Goal: Communication & Community: Answer question/provide support

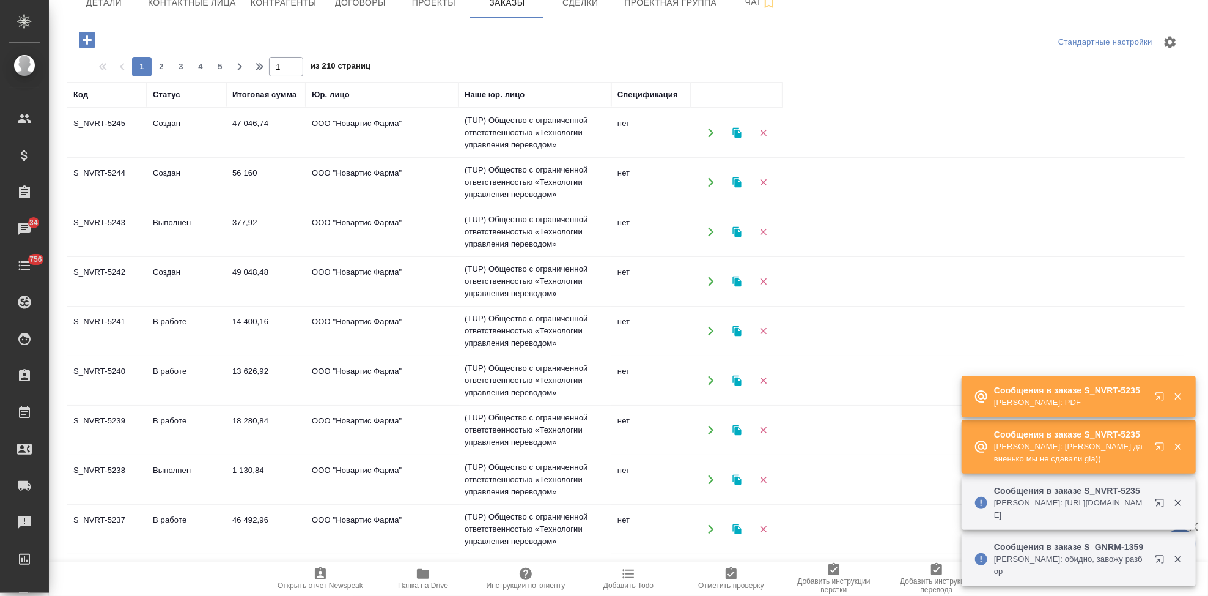
scroll to position [446, 0]
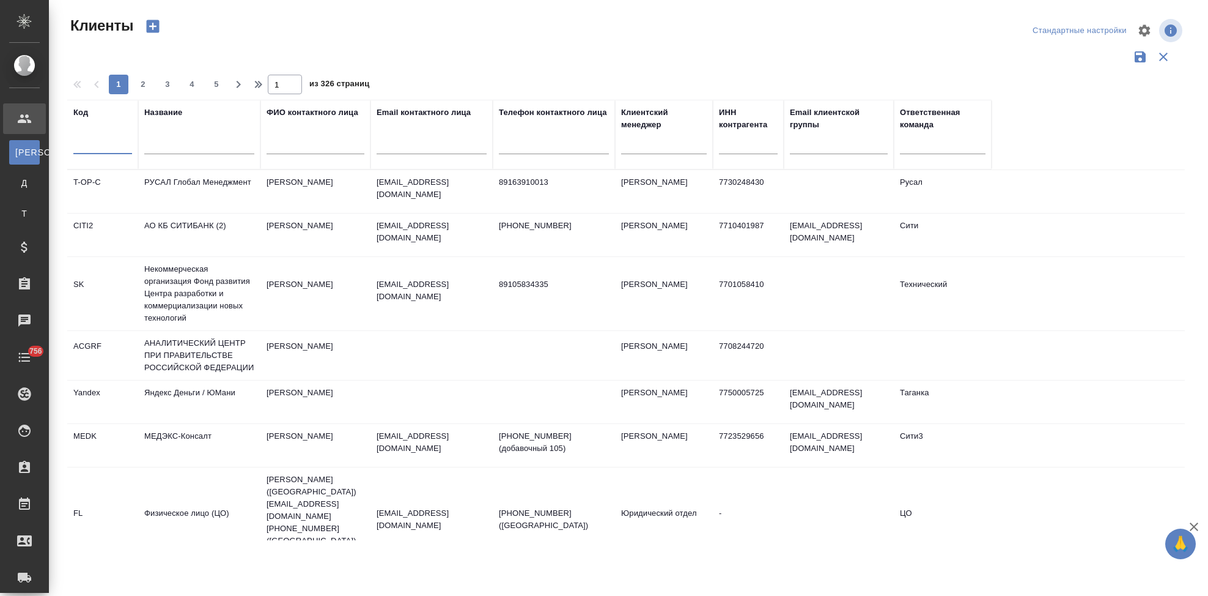
select select "RU"
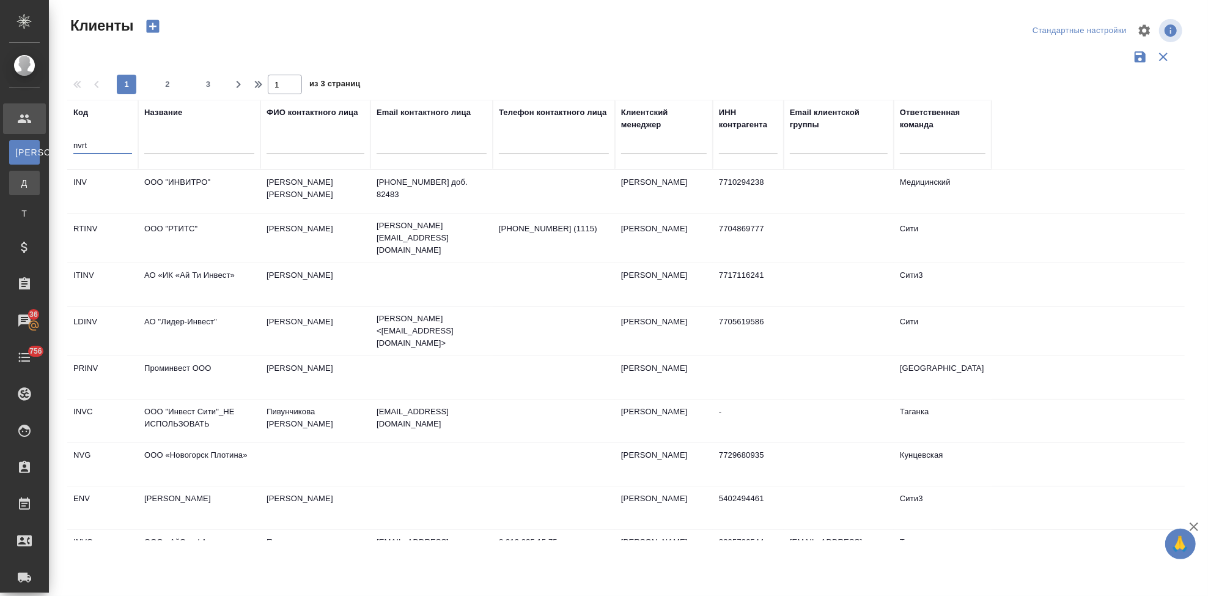
type input "nvrt"
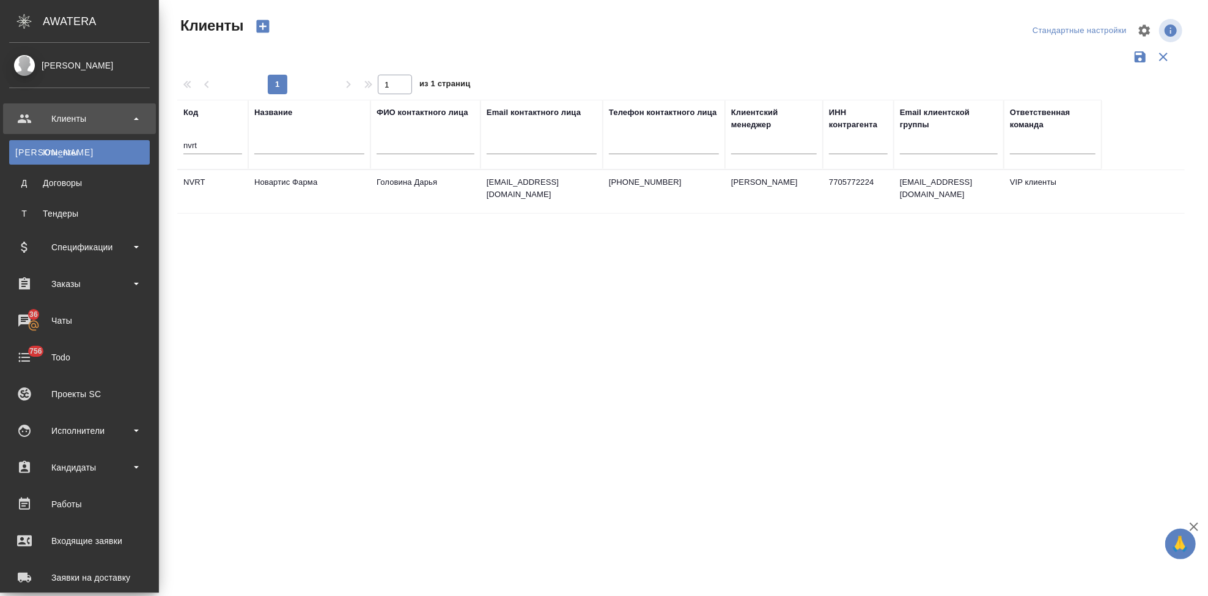
click at [330, 188] on td "Новартис Фарма" at bounding box center [309, 191] width 122 height 43
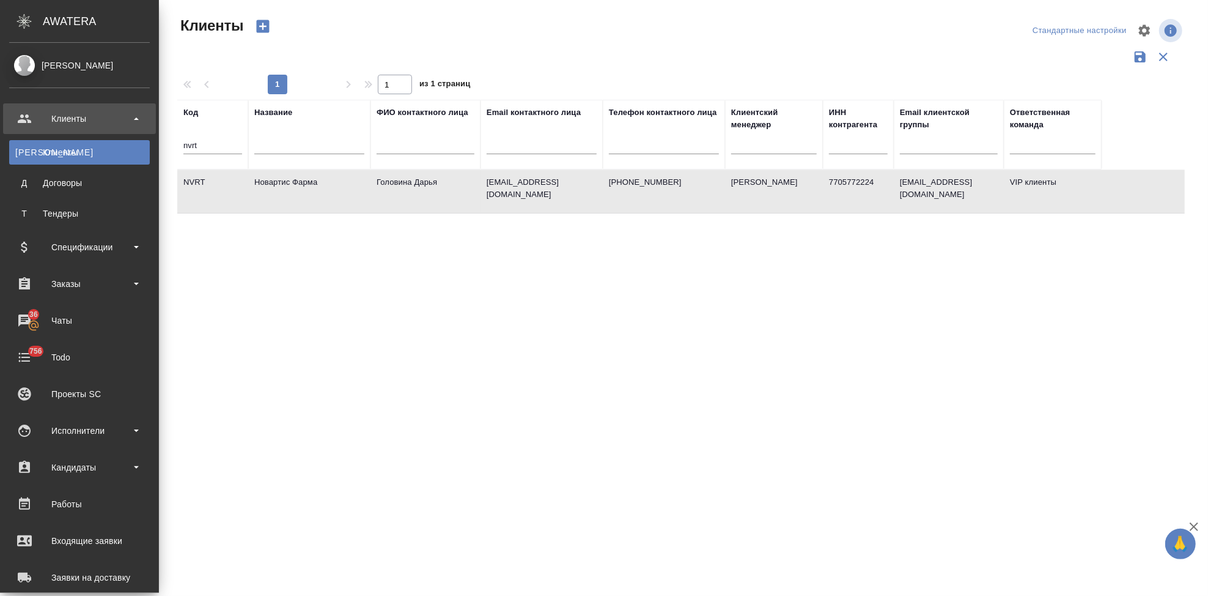
click at [330, 188] on td "Новартис Фарма" at bounding box center [309, 191] width 122 height 43
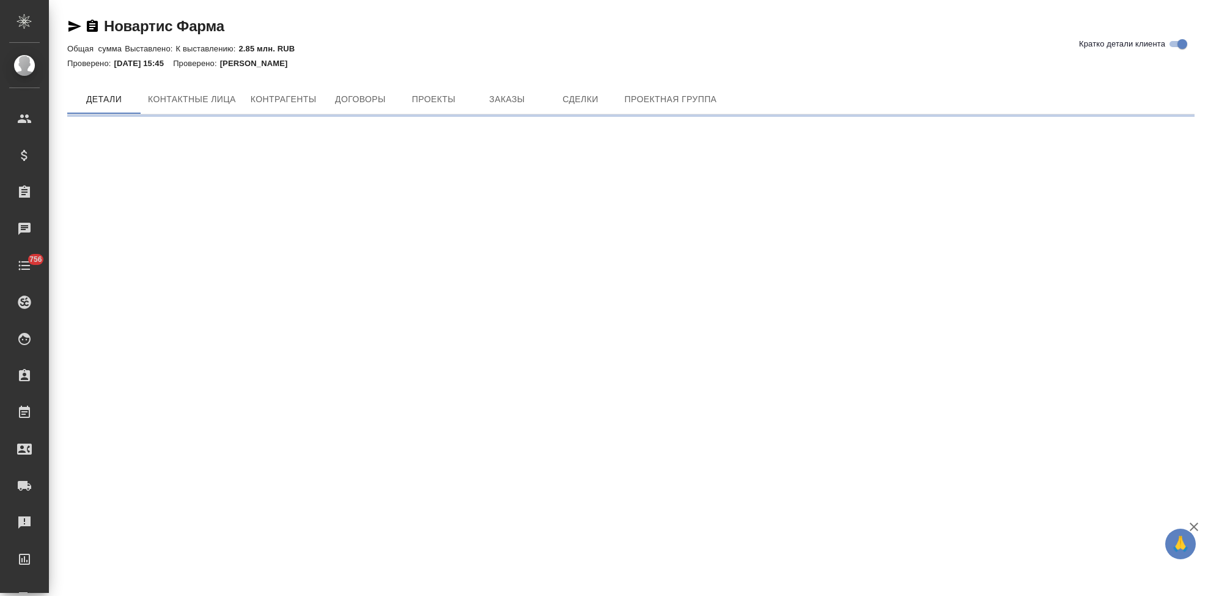
click at [500, 75] on div "Новартис Фарма Кратко детали клиента Общая сумма Выставлено: К выставлению: 2.8…" at bounding box center [631, 62] width 1141 height 124
click at [492, 105] on span "Заказы" at bounding box center [507, 99] width 59 height 15
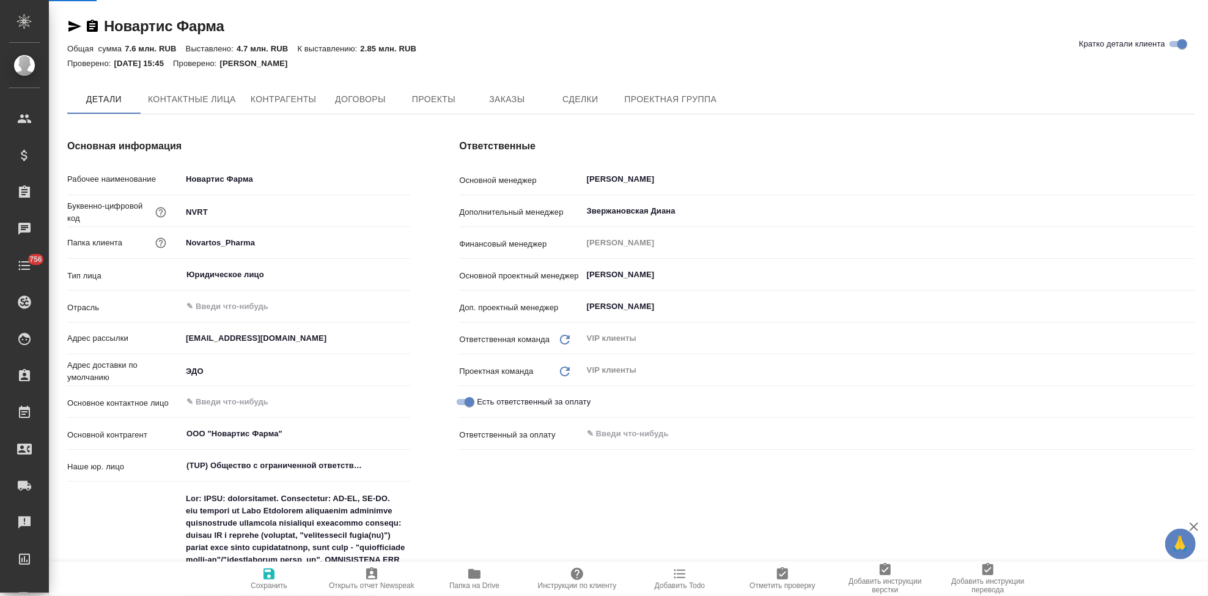
type textarea "x"
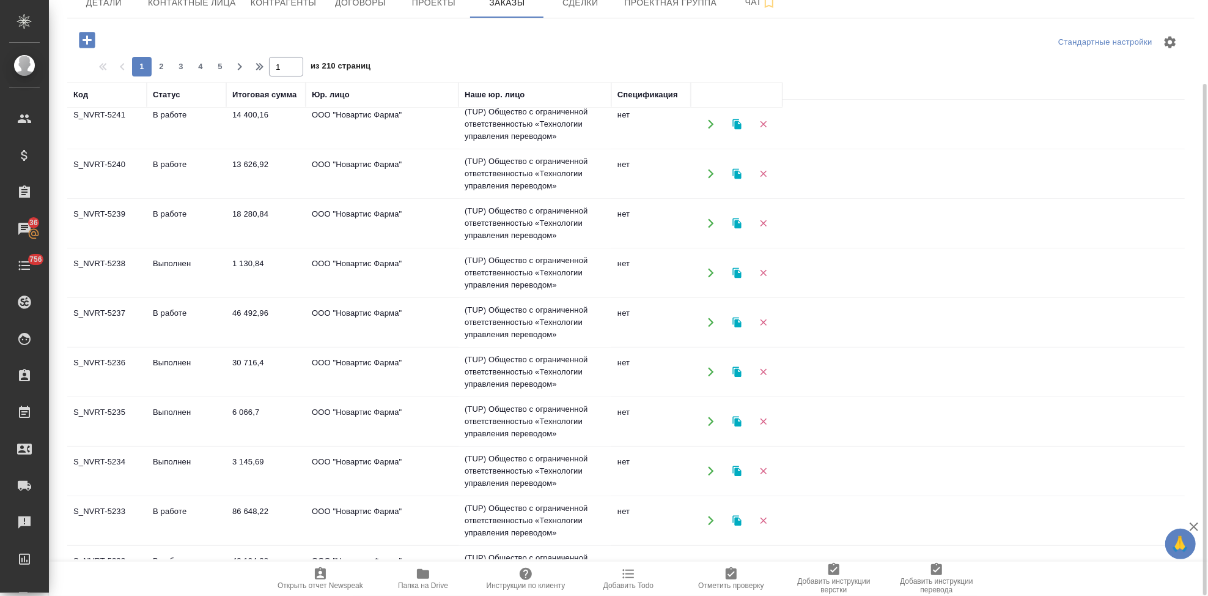
scroll to position [268, 0]
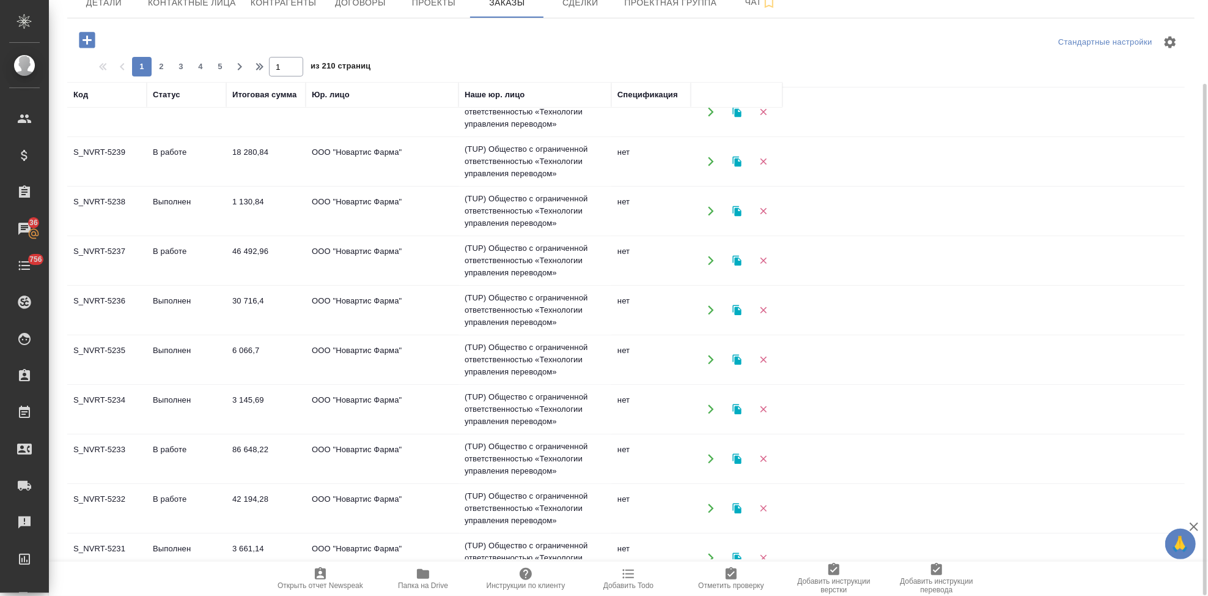
click at [178, 311] on td "Выполнен" at bounding box center [186, 310] width 79 height 43
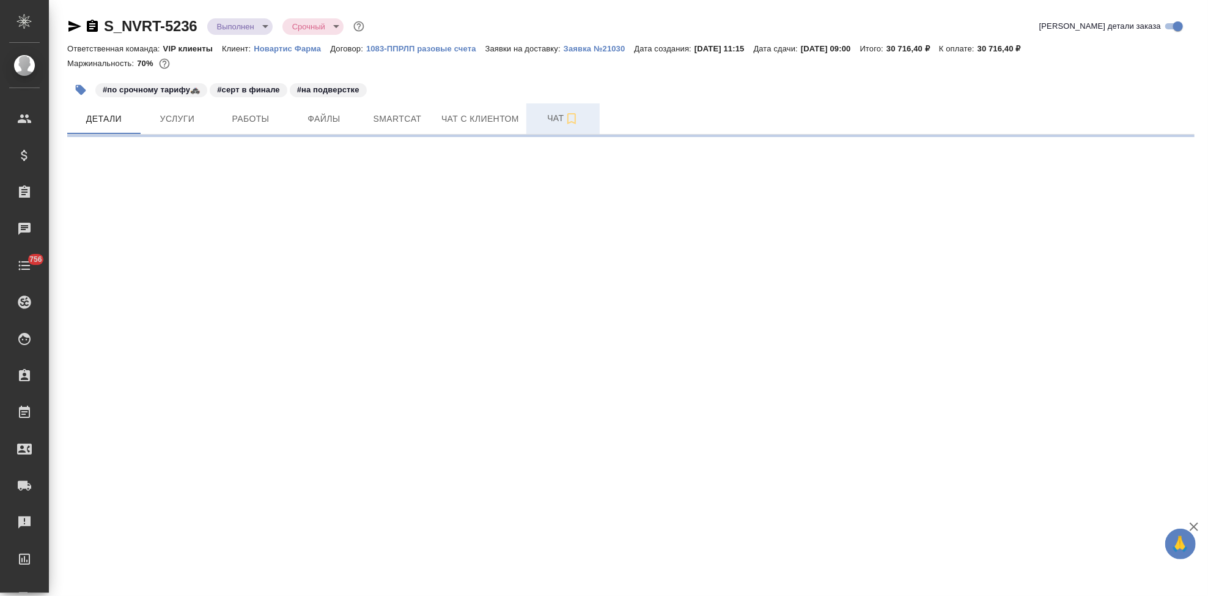
select select "RU"
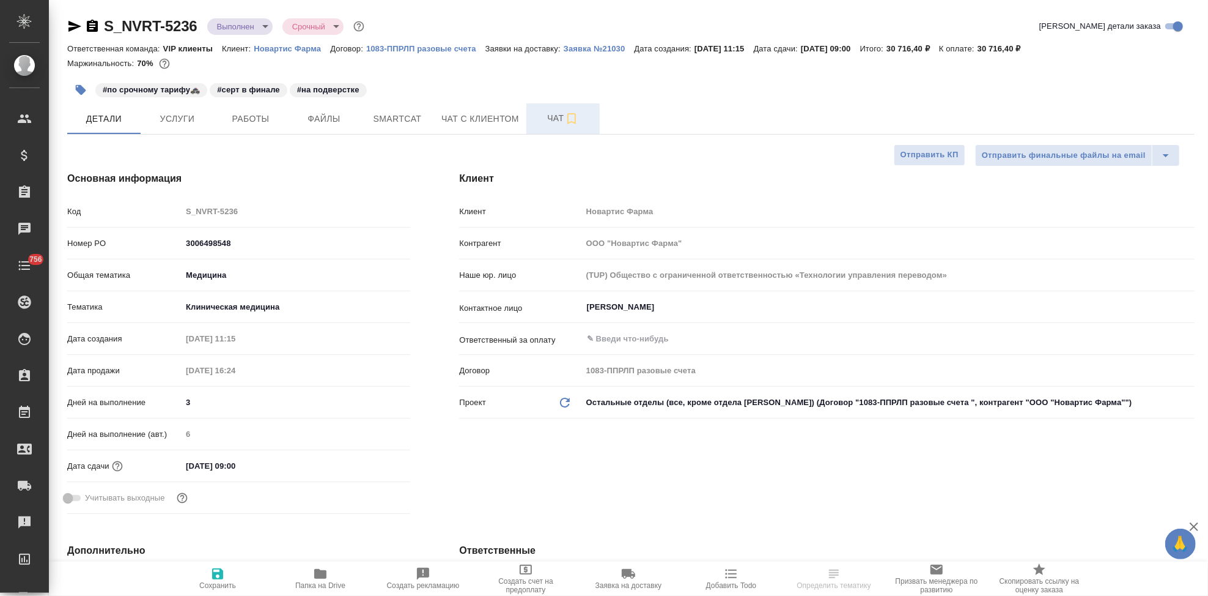
type textarea "x"
click at [548, 125] on span "Чат" at bounding box center [563, 118] width 59 height 15
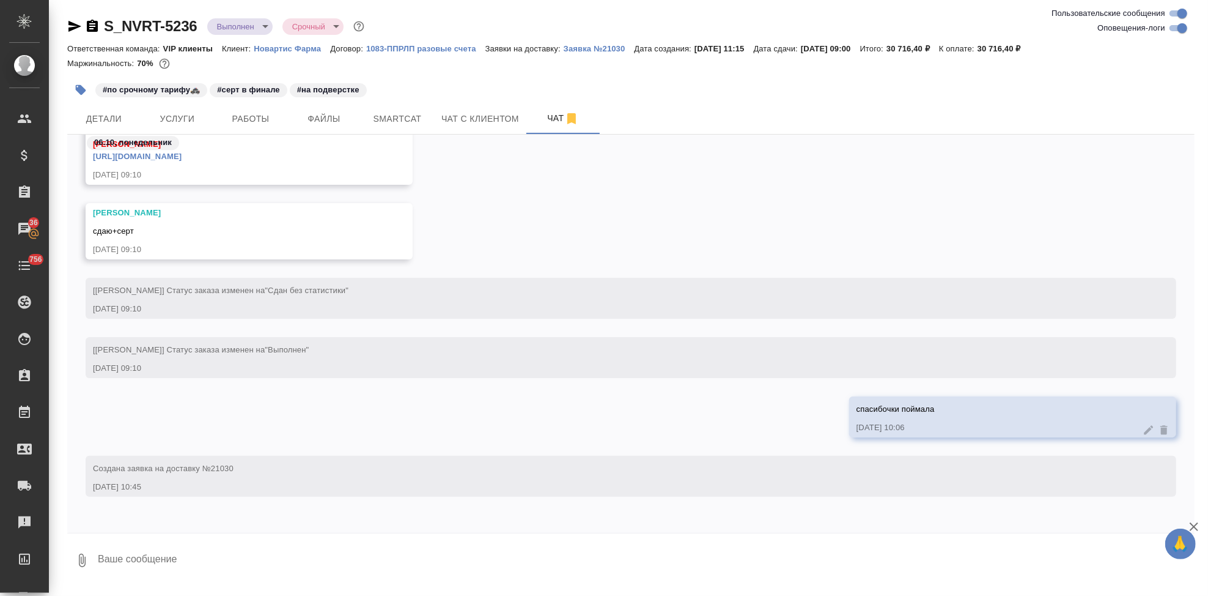
scroll to position [60220, 0]
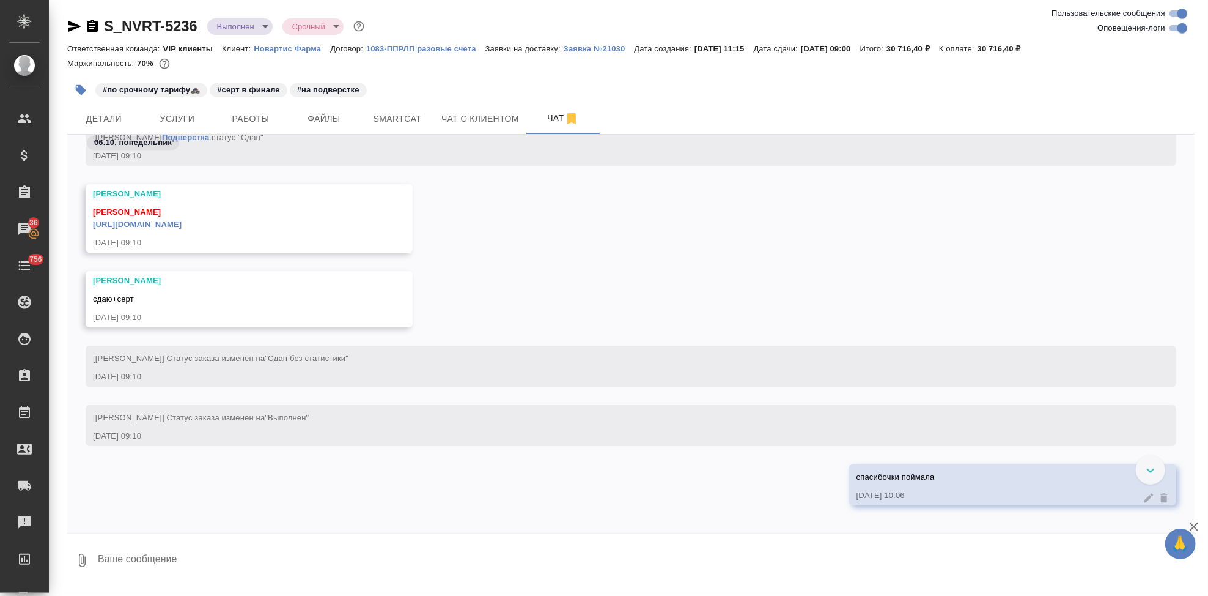
click at [182, 221] on link "https://drive.awatera.com/apps/files/files/10572700?dir=/Shares/Novartos_Pharma…" at bounding box center [137, 224] width 89 height 9
click at [74, 28] on icon "button" at bounding box center [74, 26] width 13 height 11
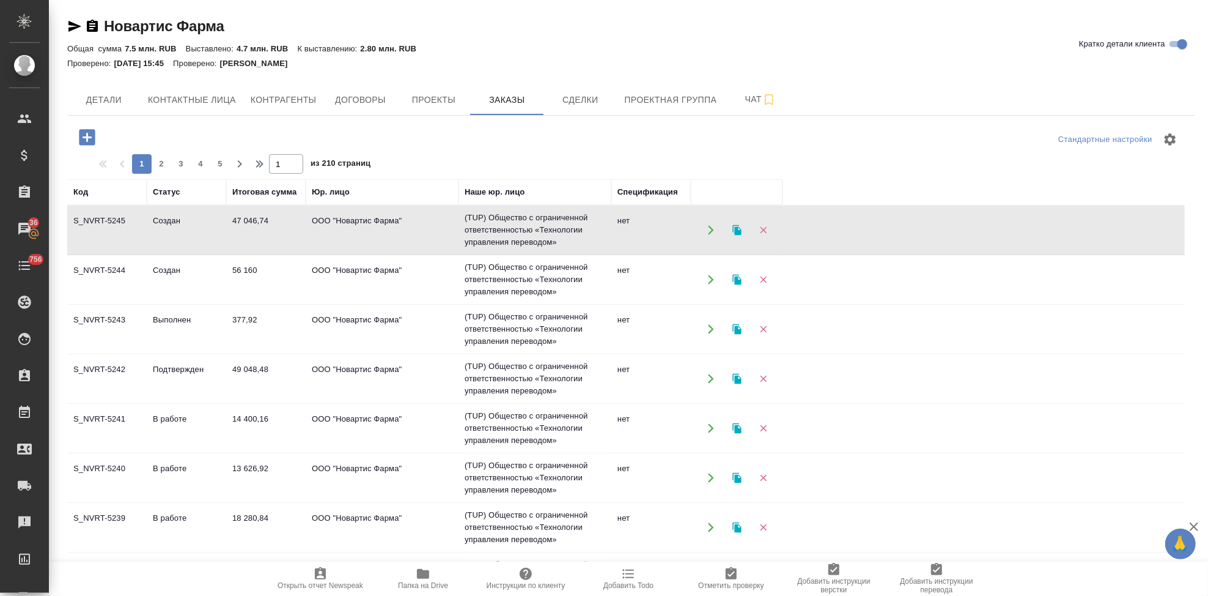
click at [163, 293] on td "Создан" at bounding box center [186, 279] width 79 height 43
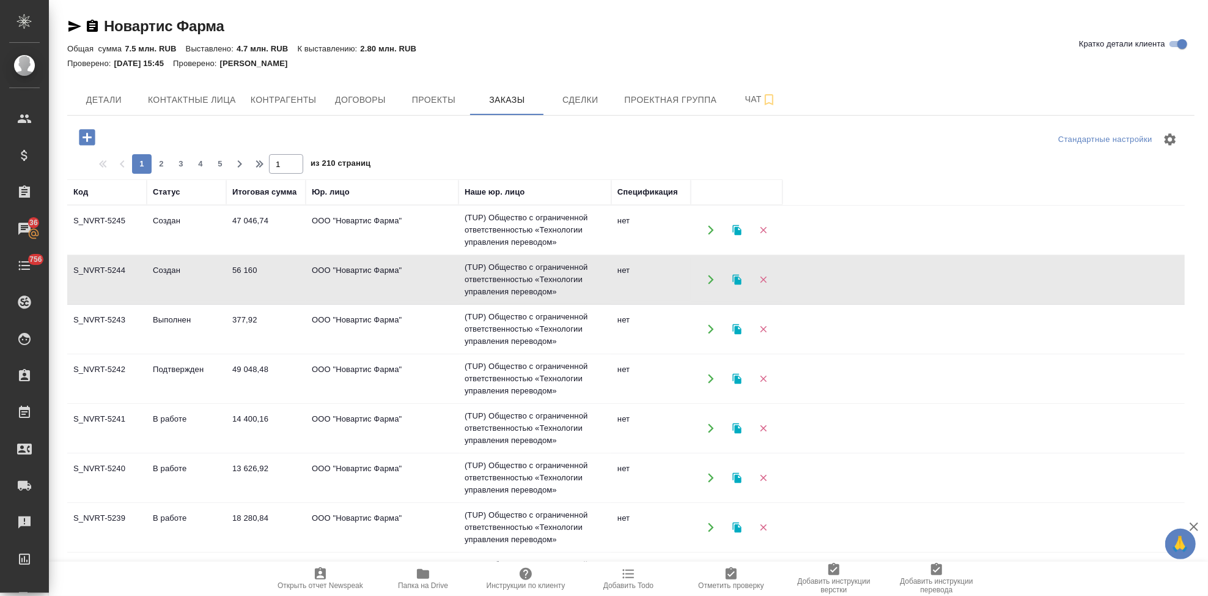
click at [163, 293] on td "Создан" at bounding box center [186, 279] width 79 height 43
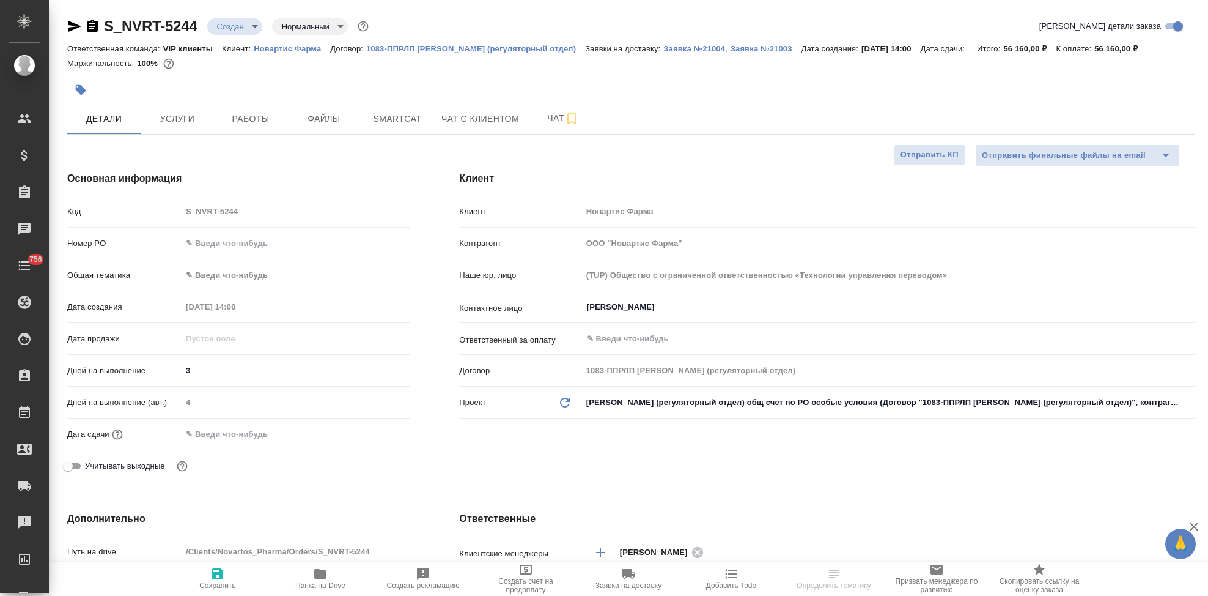
select select "RU"
click at [180, 124] on span "Услуги" at bounding box center [177, 118] width 59 height 15
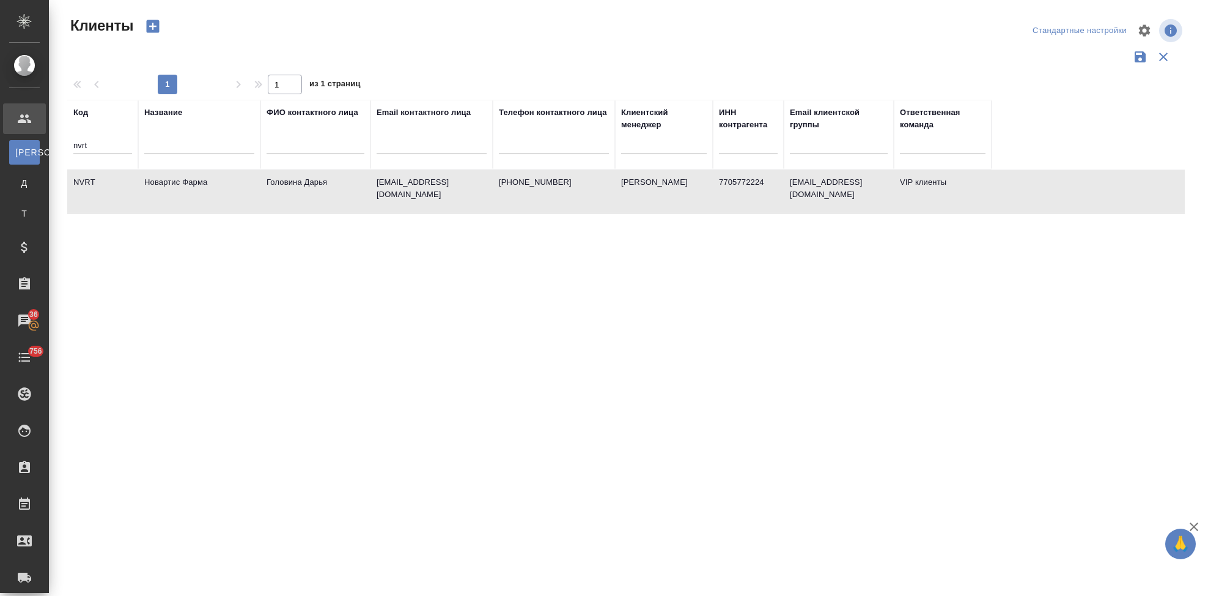
select select "RU"
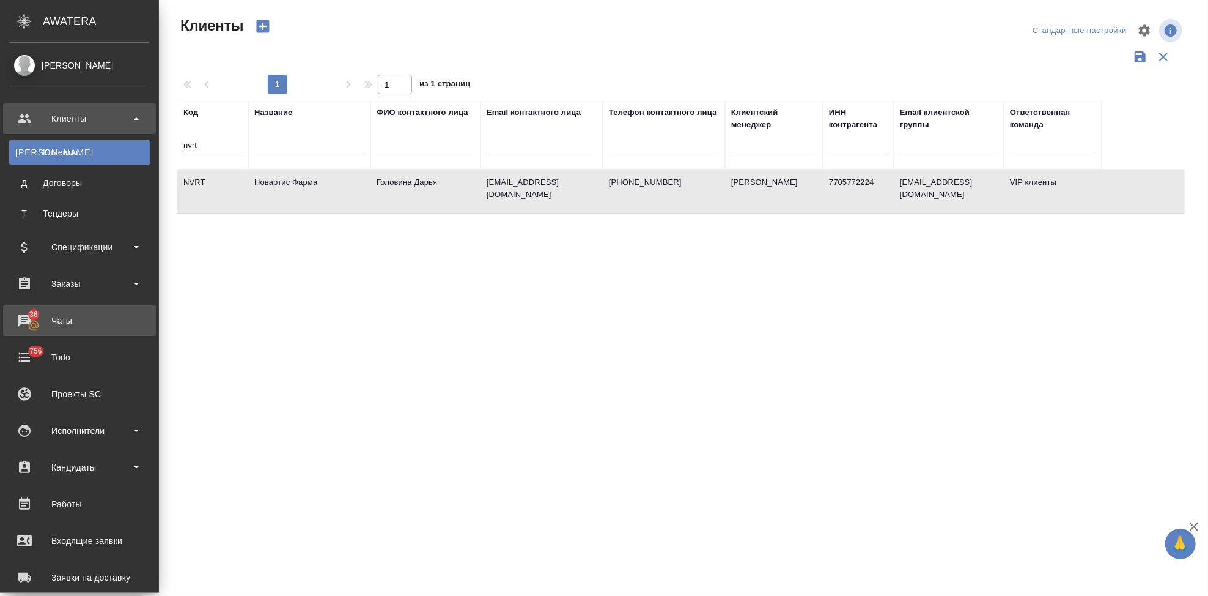
click at [35, 325] on div "Чаты" at bounding box center [79, 320] width 141 height 18
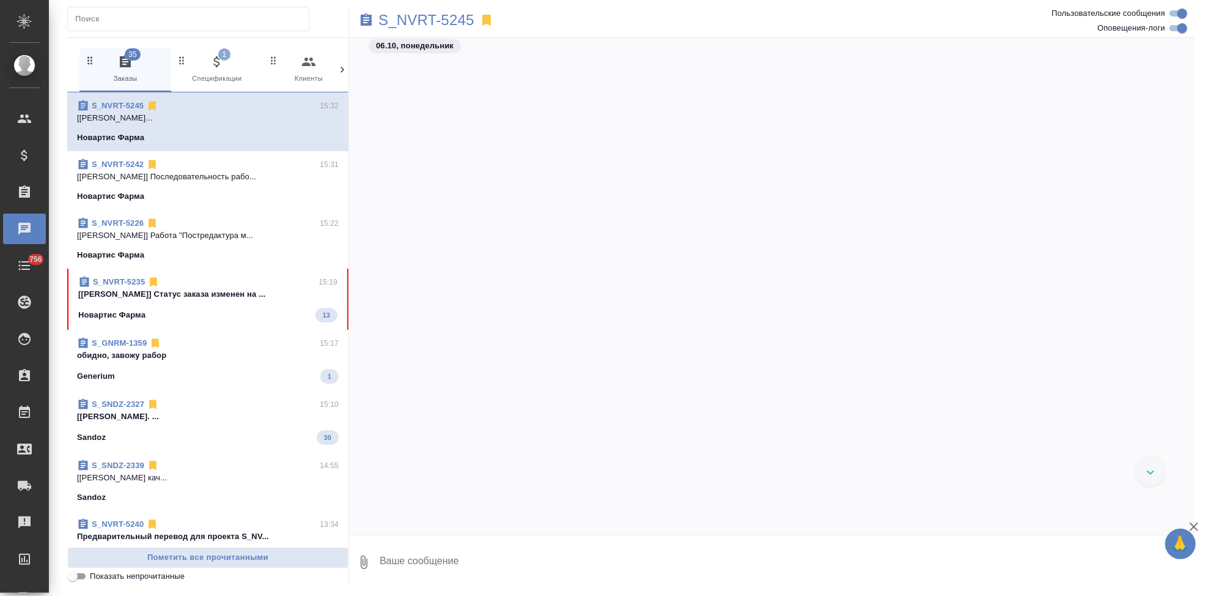
scroll to position [58812, 0]
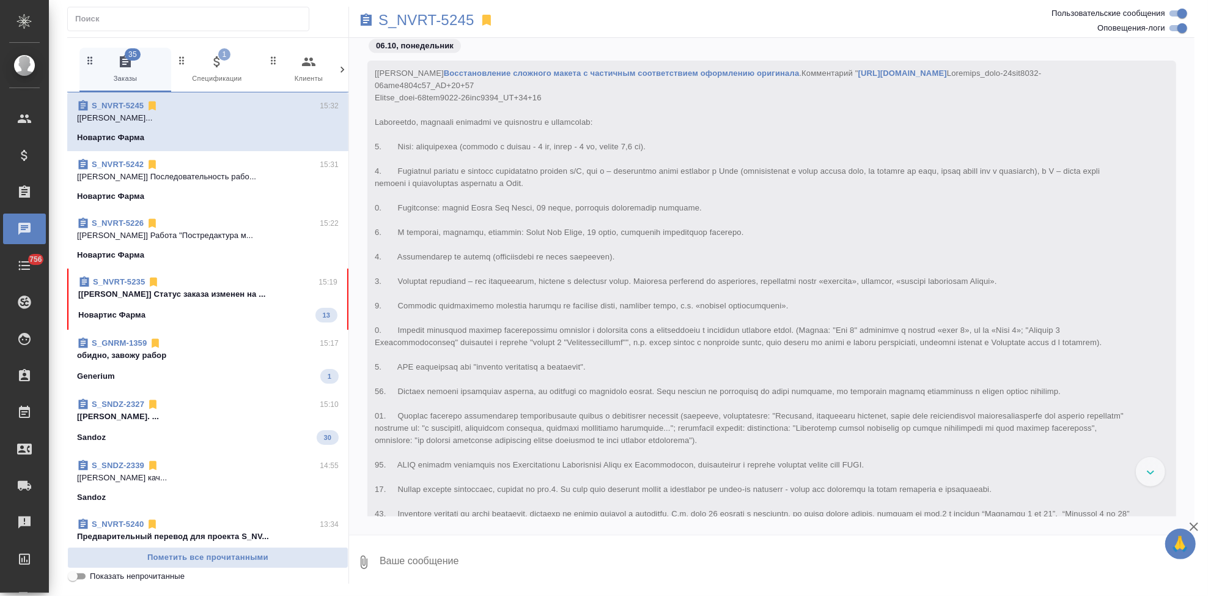
click at [235, 301] on span "S_NVRT-5235 15:19 [[PERSON_NAME]] Статус заказа изменен на ... Новартис Фарма 13" at bounding box center [207, 299] width 259 height 46
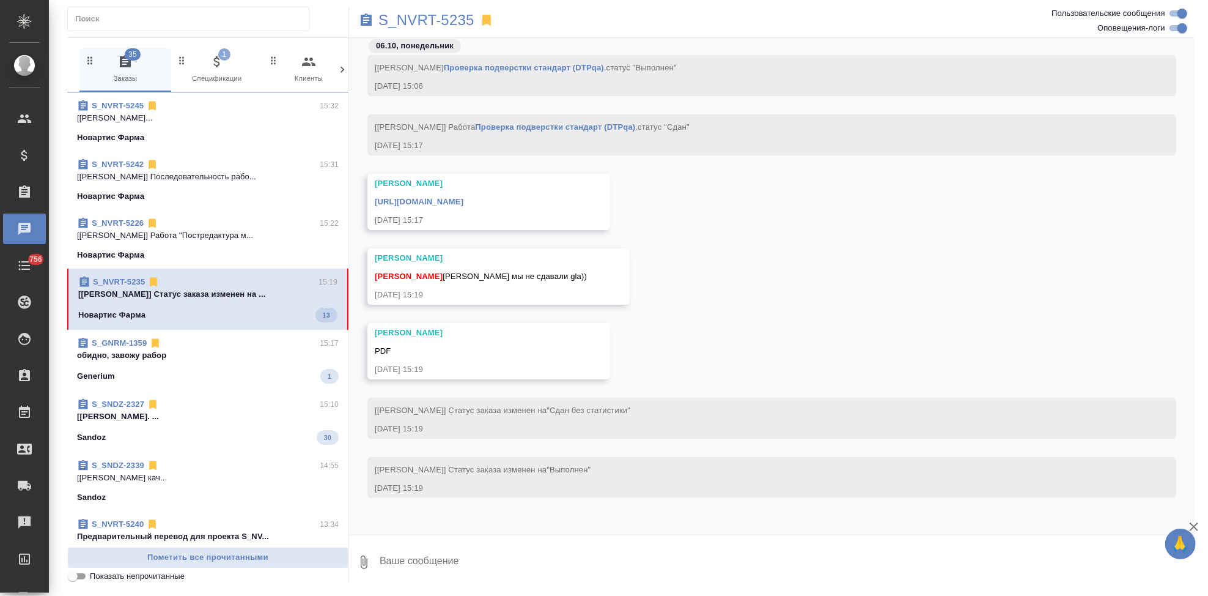
scroll to position [65175, 0]
click at [511, 560] on textarea at bounding box center [787, 562] width 816 height 42
type textarea "спасибо, сдаюсь"
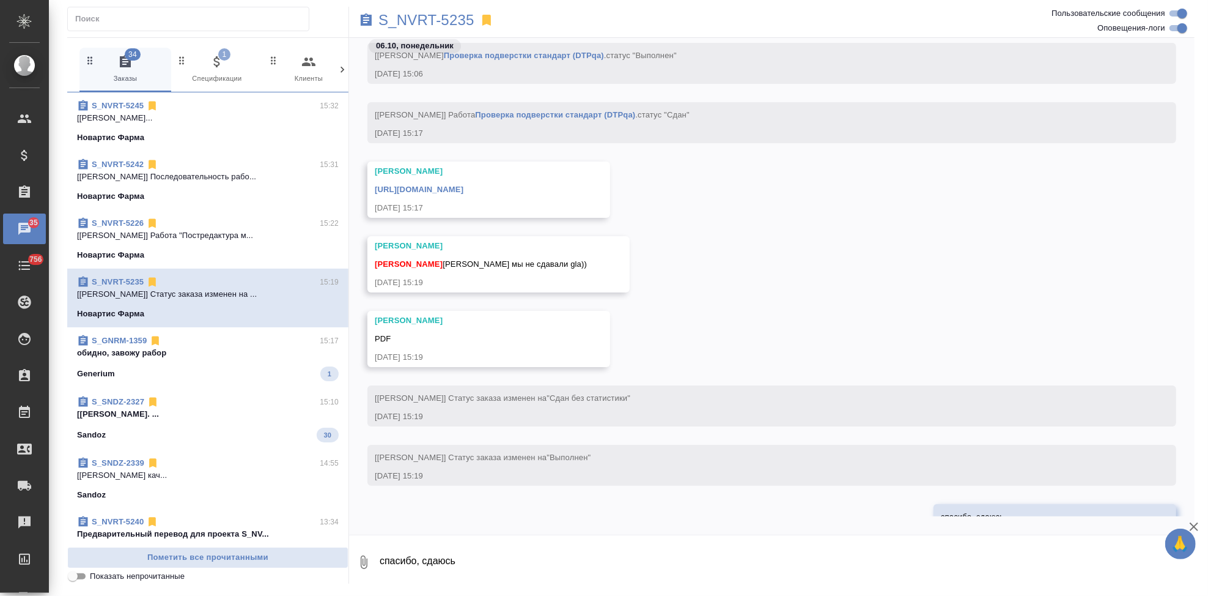
scroll to position [65234, 0]
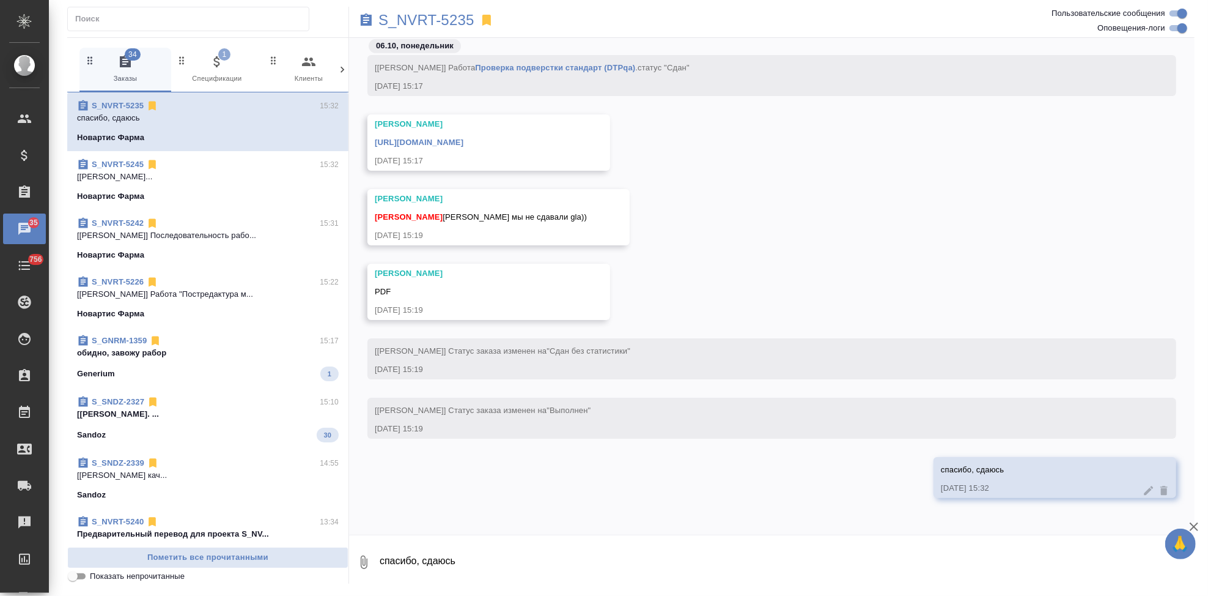
click at [464, 138] on link "https://drive.awatera.com/apps/files/files/10570087?dir=/Shares/Novartos_Pharma…" at bounding box center [419, 142] width 89 height 9
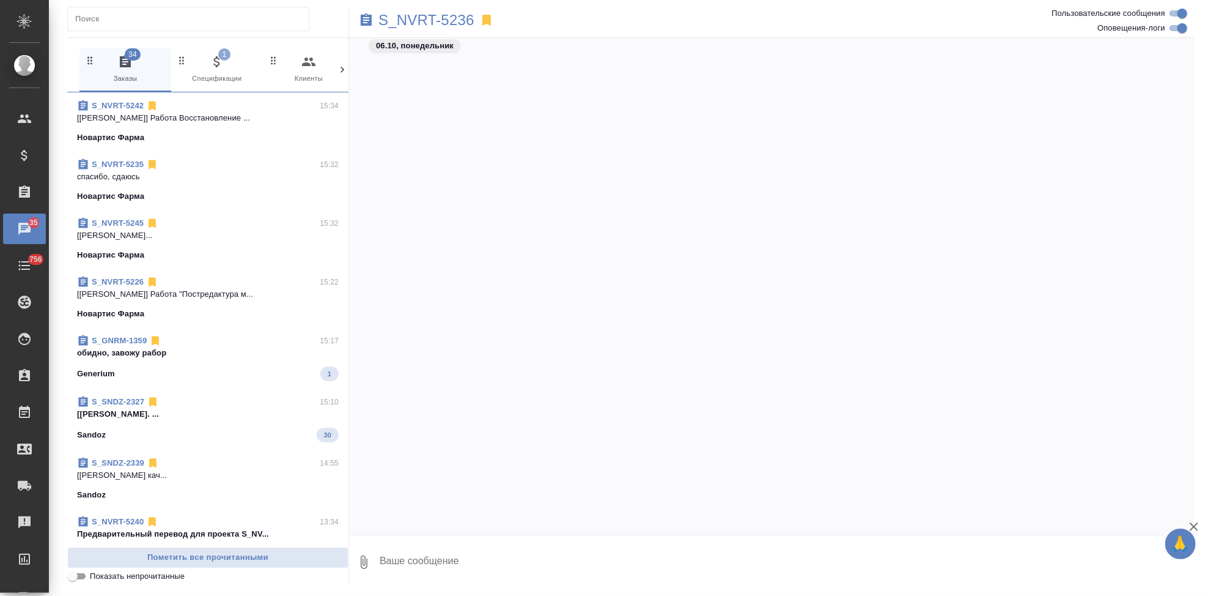
scroll to position [37066, 0]
